Goal: Transaction & Acquisition: Purchase product/service

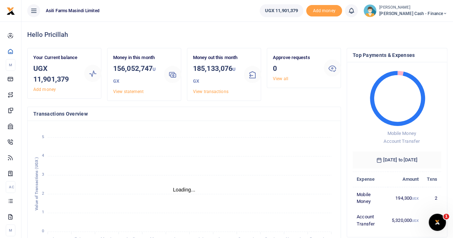
scroll to position [6, 6]
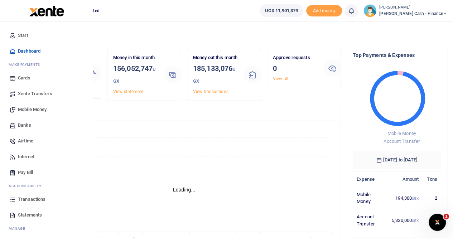
click at [30, 109] on span "Mobile Money" at bounding box center [32, 109] width 29 height 7
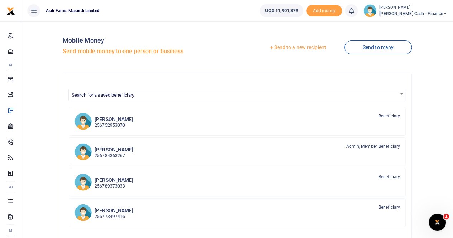
click at [279, 47] on link "Send to a new recipient" at bounding box center [298, 47] width 94 height 13
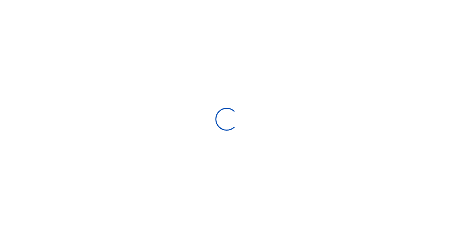
select select "Loading bundles"
select select
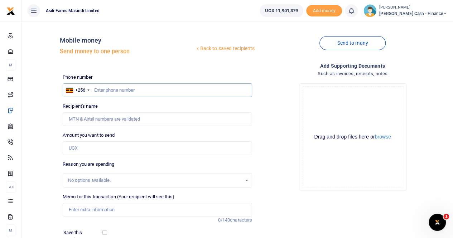
click at [97, 88] on input "text" at bounding box center [158, 90] width 190 height 14
paste input "0752492066"
type input "0752492066"
type input "Jamiil Amako"
click at [80, 149] on input "Amount you want to send" at bounding box center [158, 149] width 190 height 14
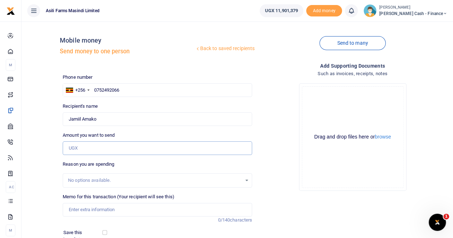
paste input "960,000"
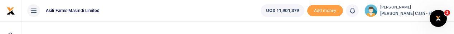
type input "960,000"
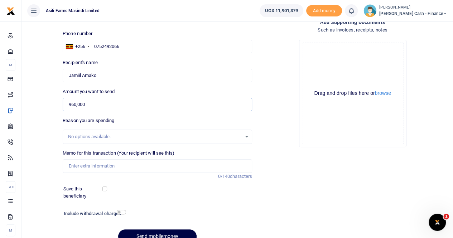
scroll to position [78, 0]
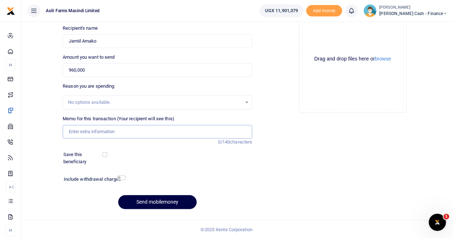
click at [75, 126] on input "Memo for this transaction (Your recipient will see this)" at bounding box center [158, 132] width 190 height 14
paste input "Cliff accommodation at MGP since his solar system got burnt"
drag, startPoint x: 68, startPoint y: 131, endPoint x: 72, endPoint y: 133, distance: 3.7
click at [70, 132] on input "Cliff accommodation at MGP since his solar system got burnt" at bounding box center [158, 132] width 190 height 14
type input "Payment for Cliff accommodation at [GEOGRAPHIC_DATA] since his solar system got…"
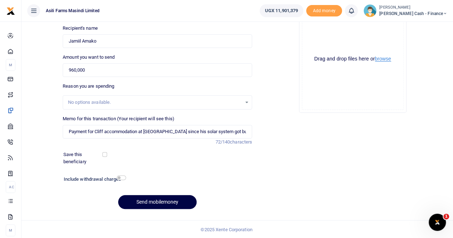
click at [384, 61] on button "browse" at bounding box center [383, 58] width 16 height 5
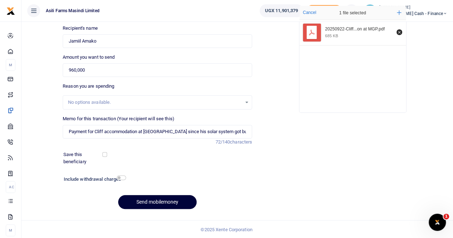
click at [146, 201] on button "Send mobilemoney" at bounding box center [157, 202] width 78 height 14
click at [100, 41] on input "Found" at bounding box center [158, 41] width 190 height 14
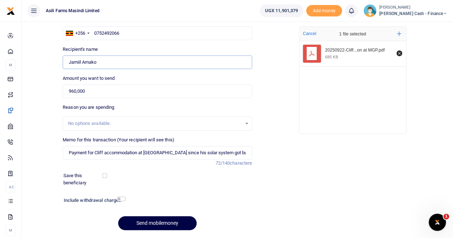
scroll to position [42, 0]
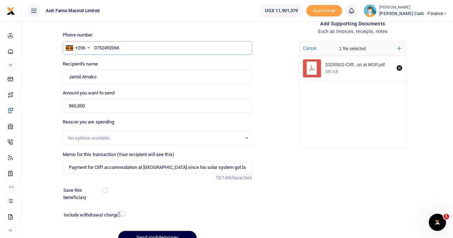
click at [124, 46] on input "0752492066" at bounding box center [158, 48] width 190 height 14
drag, startPoint x: 94, startPoint y: 48, endPoint x: 125, endPoint y: 56, distance: 32.6
click at [94, 48] on input "0752492066" at bounding box center [158, 48] width 190 height 14
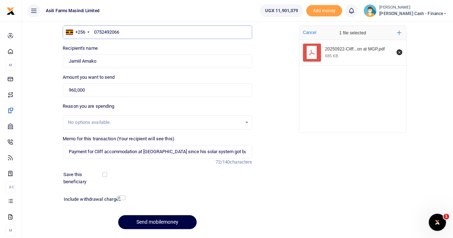
scroll to position [78, 0]
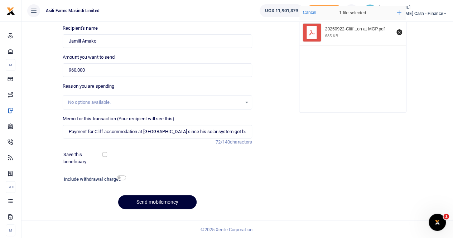
type input "0752492066"
click at [147, 200] on button "Send mobilemoney" at bounding box center [157, 202] width 78 height 14
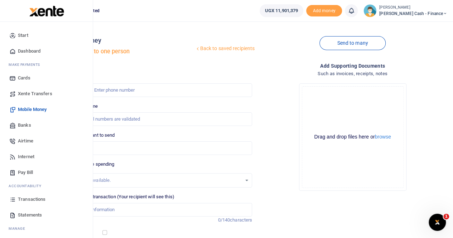
click at [24, 196] on span "Transactions" at bounding box center [32, 199] width 28 height 7
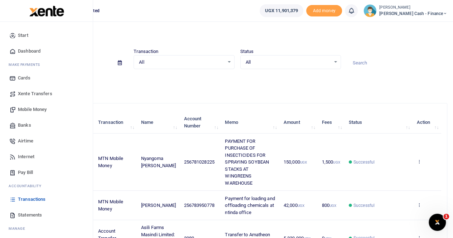
click at [28, 198] on span "Transactions" at bounding box center [32, 199] width 28 height 7
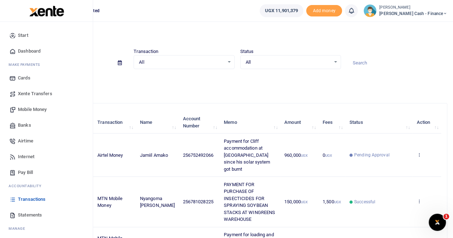
click at [34, 111] on span "Mobile Money" at bounding box center [32, 109] width 29 height 7
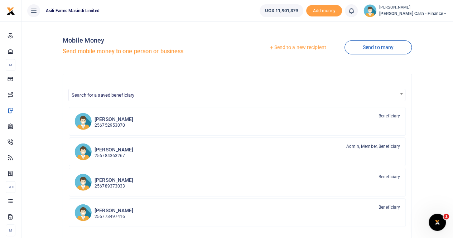
click at [297, 48] on link "Send to a new recipient" at bounding box center [298, 47] width 94 height 13
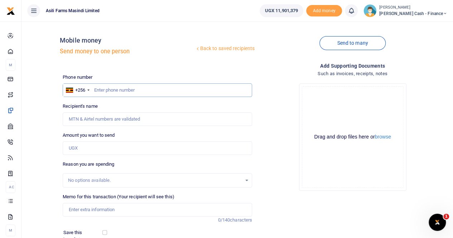
click at [102, 94] on input "text" at bounding box center [158, 90] width 190 height 14
paste input "0774-597589"
click at [106, 91] on input "0774-597589" at bounding box center [158, 90] width 190 height 14
type input "0774597589"
click at [128, 91] on input "0774597589" at bounding box center [158, 90] width 190 height 14
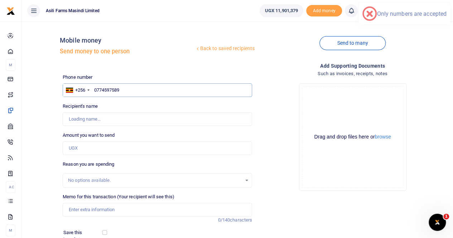
type input "[PERSON_NAME] Basemera"
click at [93, 92] on input "0774597589" at bounding box center [158, 90] width 190 height 14
type input "0774597589"
click at [164, 119] on input "Found" at bounding box center [158, 120] width 190 height 14
click at [170, 174] on div "No options available." at bounding box center [158, 180] width 190 height 14
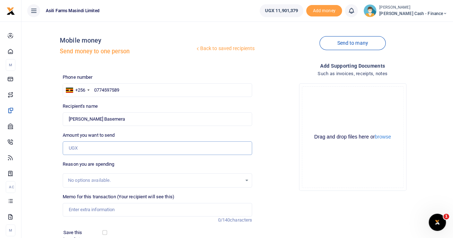
click at [85, 147] on input "Amount you want to send" at bounding box center [158, 149] width 190 height 14
paste input "370,000"
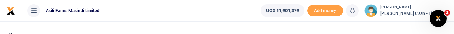
type input "370,000"
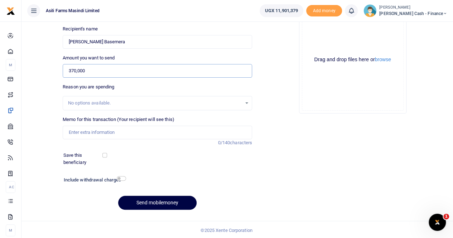
scroll to position [78, 0]
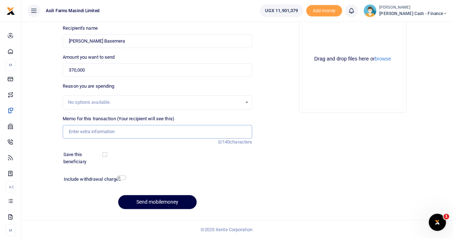
click at [75, 126] on input "Memo for this transaction (Your recipient will see this)" at bounding box center [158, 132] width 190 height 14
paste input "1TB SSD for Cliff's laptop to install JDSA and cmos batteries for Joe and anoth…"
click at [67, 130] on input "1TB SSD for Cliff's laptop to install JDSA and cmos batteries for Joe and anoth…" at bounding box center [158, 132] width 190 height 14
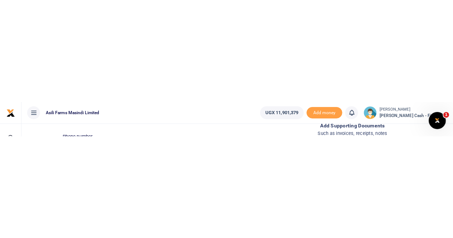
scroll to position [0, 0]
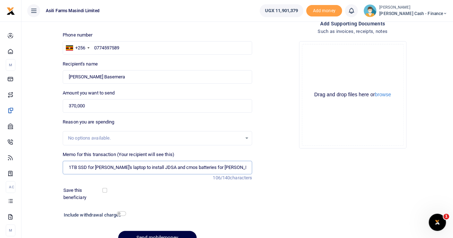
click at [68, 168] on input "1TB SSD for Cliff's laptop to install JDSA and cmos batteries for Joe and anoth…" at bounding box center [158, 168] width 190 height 14
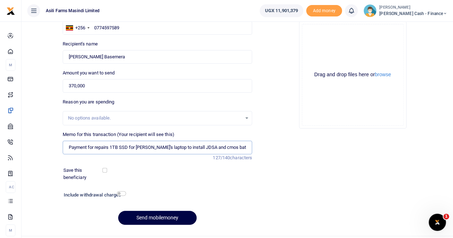
scroll to position [78, 0]
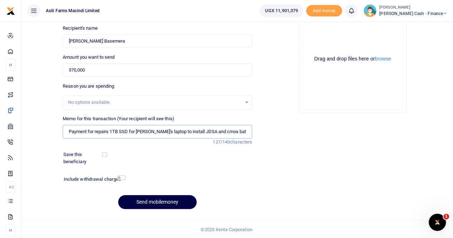
click at [147, 130] on input "Payment for repairs 1TB SSD for Cliff's laptop to install JDSA and cmos batteri…" at bounding box center [158, 132] width 190 height 14
drag, startPoint x: 111, startPoint y: 131, endPoint x: 129, endPoint y: 130, distance: 18.3
click at [129, 130] on input "Payment for repairs 1TB SSD for Cliffs laptop to install JDSA and cmos batterie…" at bounding box center [158, 132] width 190 height 14
click at [149, 131] on input "Payment for repairs 1TB SSD for Cliffs laptop to install JDSA and cmos batterie…" at bounding box center [158, 132] width 190 height 14
drag, startPoint x: 147, startPoint y: 135, endPoint x: 135, endPoint y: 137, distance: 11.5
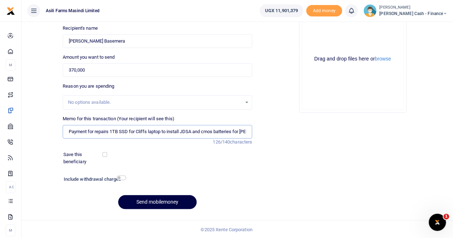
click at [135, 137] on input "Payment for repairs 1TB SSD for Cliffs laptop to install JDSA and cmos batterie…" at bounding box center [158, 132] width 190 height 14
click at [115, 131] on input "Payment for repairs 1TB SSD for Cliffs laptop to install JDSA and cmos batterie…" at bounding box center [158, 132] width 190 height 14
click at [140, 134] on input "Payment for repairs 1TB SSD for Cliffs laptop to install JDSA and cmos batterie…" at bounding box center [158, 132] width 190 height 14
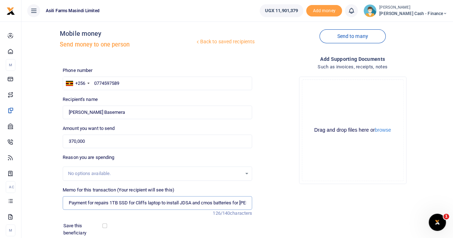
scroll to position [6, 0]
click at [383, 131] on button "browse" at bounding box center [383, 130] width 16 height 5
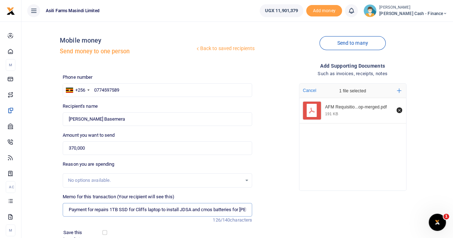
drag, startPoint x: 130, startPoint y: 210, endPoint x: 112, endPoint y: 208, distance: 18.7
click at [112, 208] on input "Payment for repairs 1TB SSD for Cliffs laptop to install JDSA and cmos batterie…" at bounding box center [158, 210] width 190 height 14
click at [144, 211] on input "Payment for repairs for Cliffs laptop to install JDSA and cmos batteries for Jo…" at bounding box center [158, 210] width 190 height 14
paste input "1TB SSD"
drag, startPoint x: 146, startPoint y: 208, endPoint x: 196, endPoint y: 210, distance: 49.5
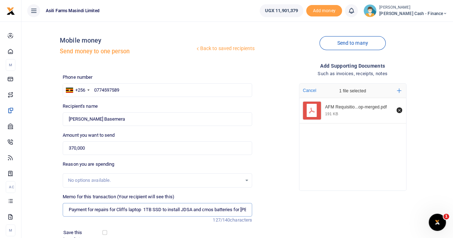
click at [196, 210] on input "Payment for repairs for Cliffs laptop 1TB SSD to install JDSA and cmos batterie…" at bounding box center [158, 210] width 190 height 14
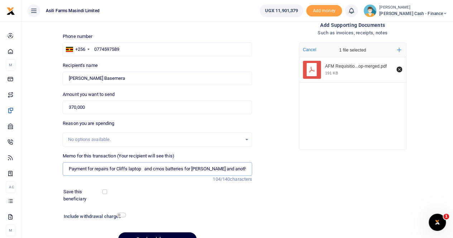
scroll to position [78, 0]
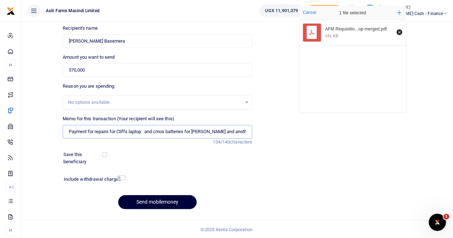
type input "Payment for repairs for Cliffs laptop and cmos batteries for Joe and another le…"
click at [141, 199] on button "Send mobilemoney" at bounding box center [157, 202] width 78 height 14
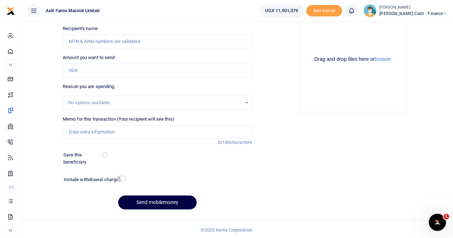
scroll to position [78, 0]
click at [178, 37] on input "Recipient's name" at bounding box center [158, 42] width 190 height 14
